Goal: Navigation & Orientation: Find specific page/section

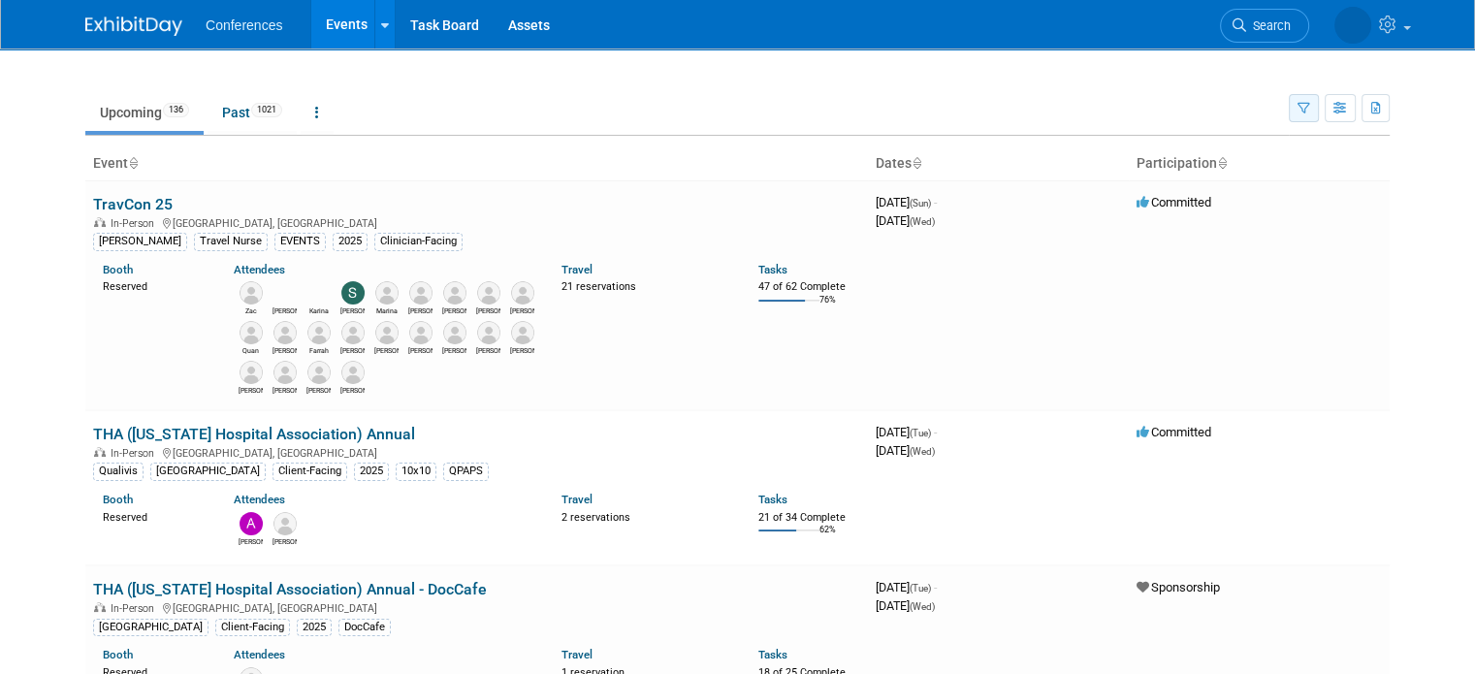
click at [1310, 103] on icon "button" at bounding box center [1303, 109] width 13 height 13
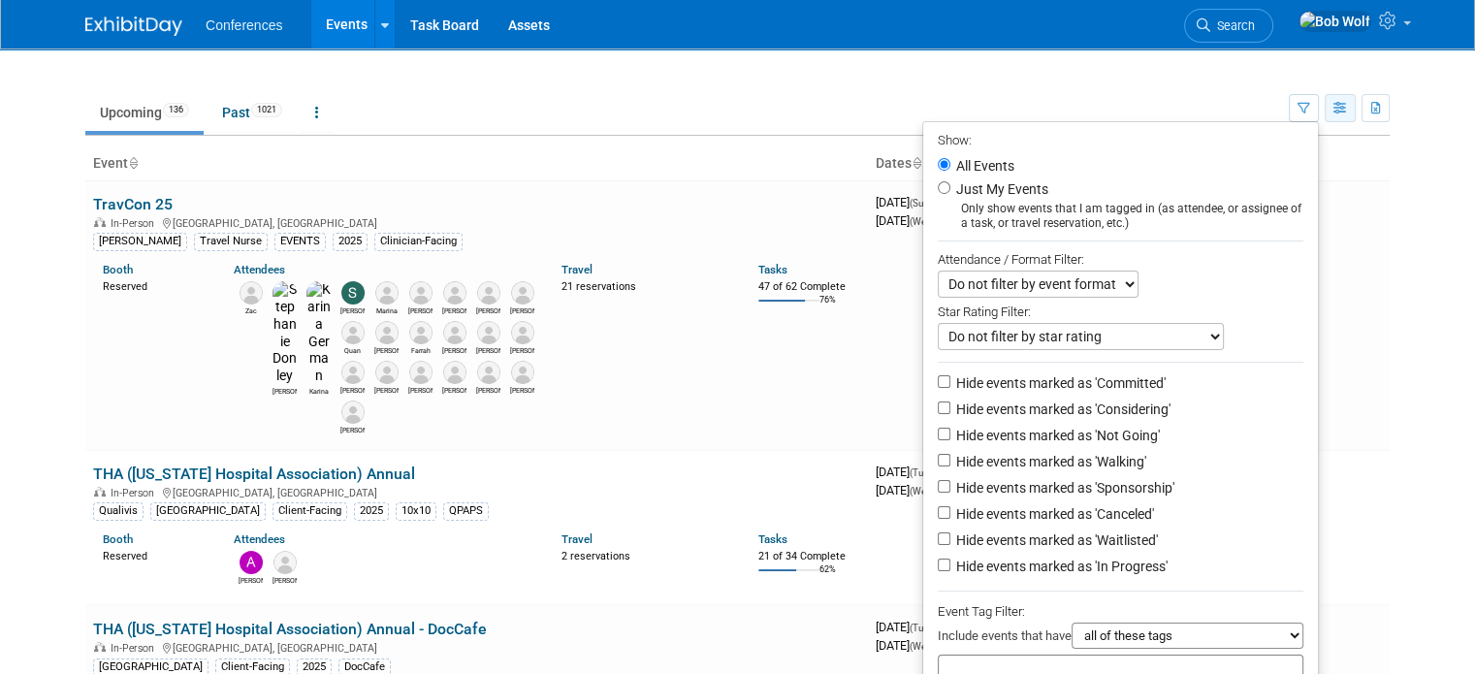
click at [1348, 111] on icon "button" at bounding box center [1340, 109] width 15 height 13
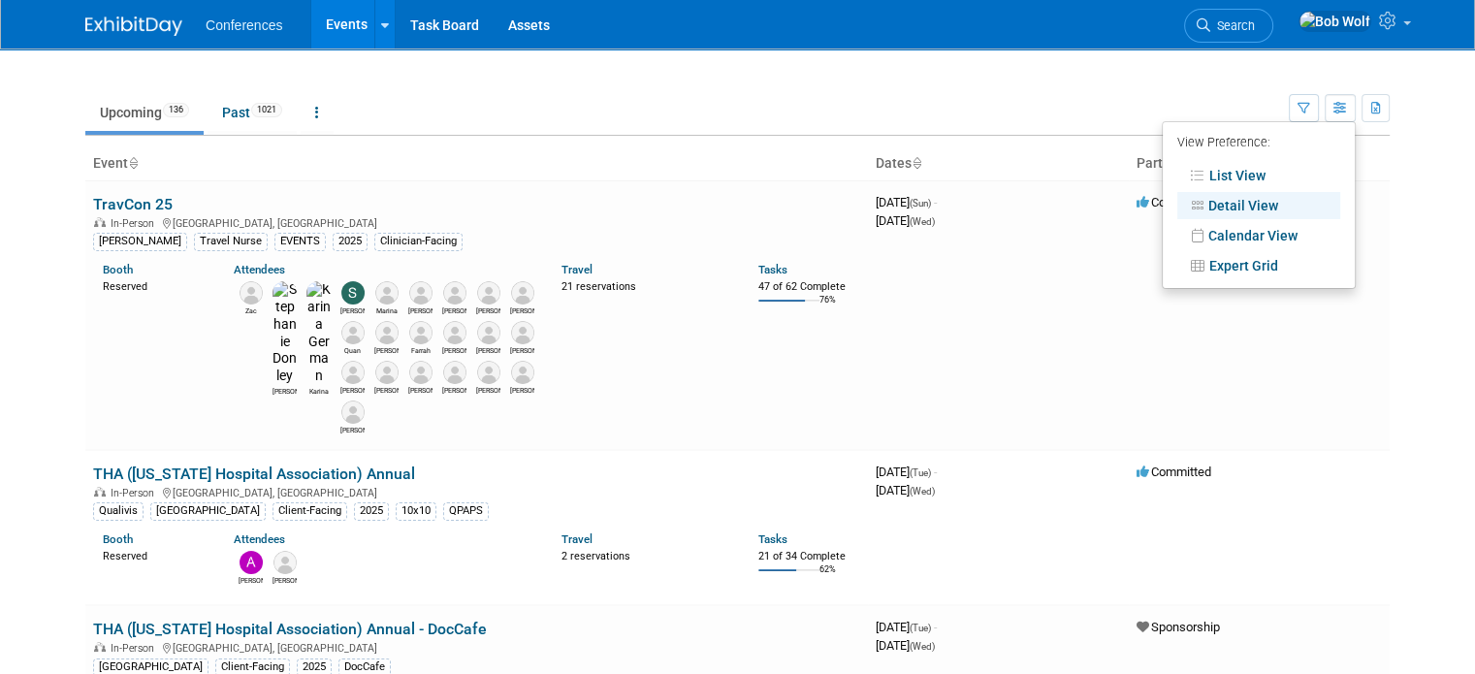
click at [943, 55] on div at bounding box center [737, 60] width 1304 height 24
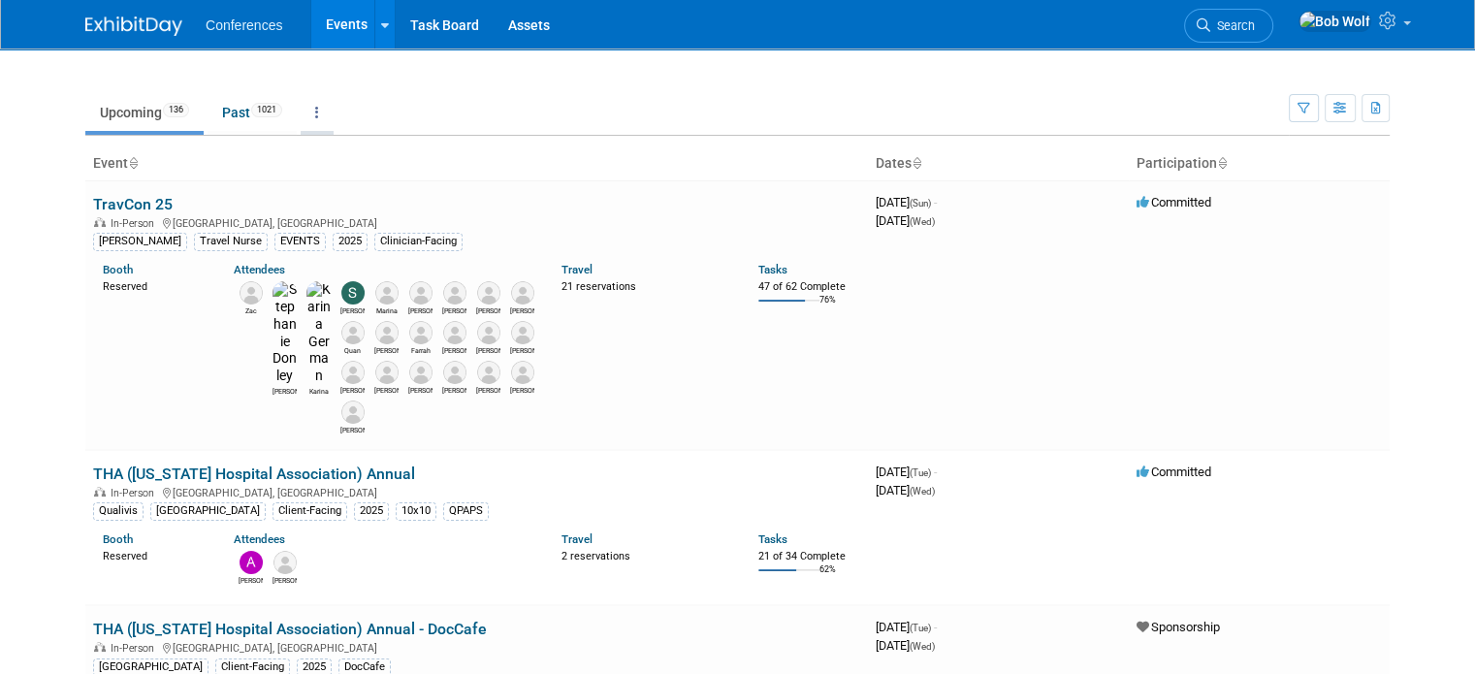
click at [301, 115] on link at bounding box center [317, 112] width 33 height 37
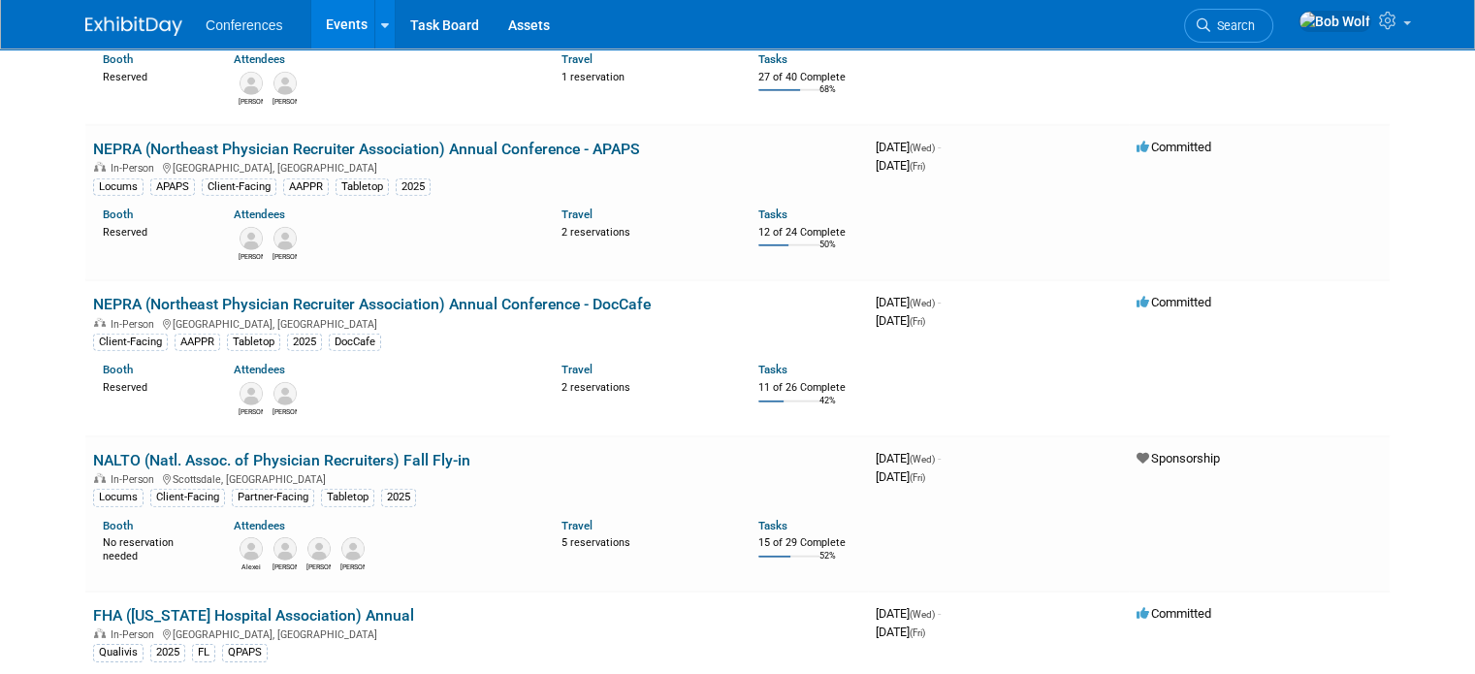
scroll to position [5877, 0]
